Goal: Find specific page/section: Find specific page/section

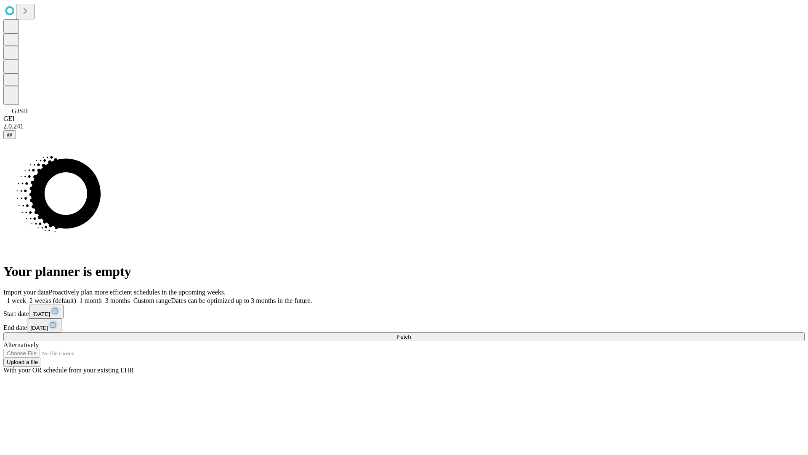
click at [411, 333] on span "Fetch" at bounding box center [404, 336] width 14 height 6
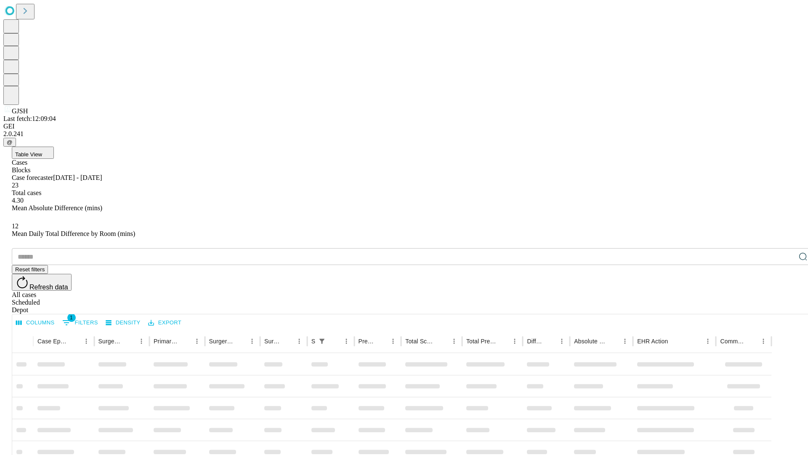
click at [786, 306] on div "Depot" at bounding box center [412, 310] width 801 height 8
